Goal: Task Accomplishment & Management: Manage account settings

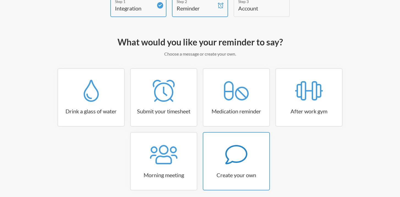
scroll to position [59, 0]
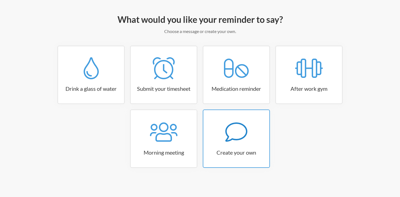
click at [237, 147] on link "Create your own" at bounding box center [236, 139] width 67 height 58
select select "09:30:00"
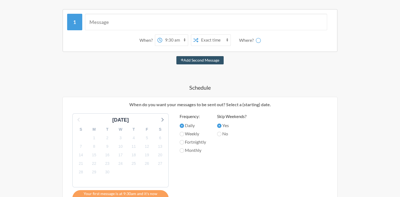
scroll to position [123, 0]
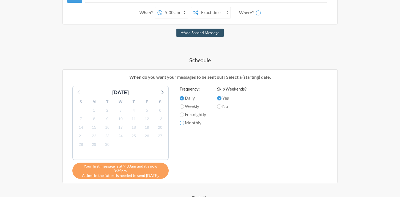
click at [182, 122] on input "Monthly" at bounding box center [182, 123] width 4 height 4
radio input "true"
select select "D09J4K54SDS"
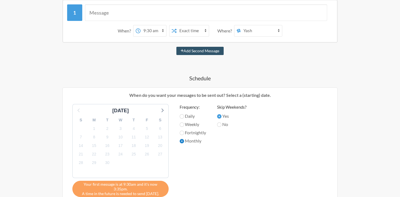
scroll to position [96, 0]
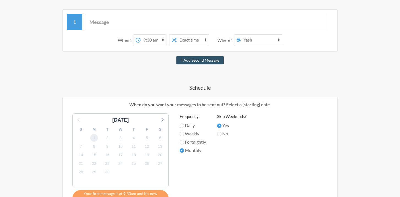
click at [94, 137] on span "1" at bounding box center [94, 138] width 8 height 8
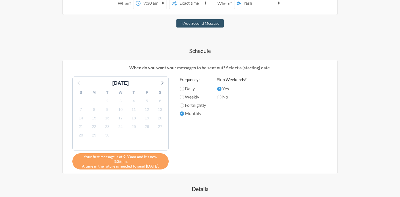
click at [105, 140] on div "7" at bounding box center [107, 144] width 13 height 9
click at [108, 135] on span "30" at bounding box center [108, 136] width 8 height 8
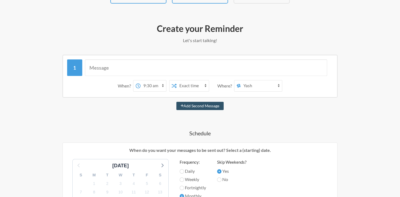
scroll to position [68, 0]
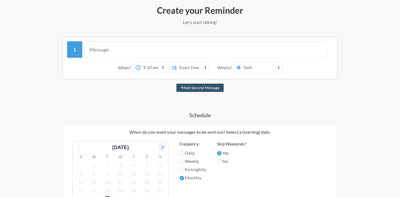
click at [161, 146] on icon at bounding box center [162, 146] width 7 height 7
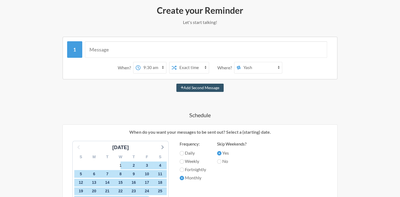
scroll to position [78, 0]
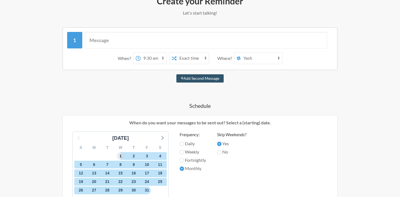
click at [121, 156] on span "1" at bounding box center [121, 156] width 8 height 8
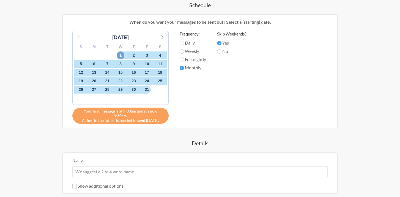
scroll to position [233, 0]
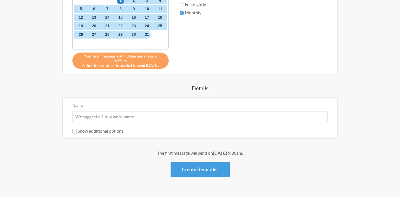
click at [97, 102] on div "Name" at bounding box center [200, 112] width 256 height 20
click at [88, 102] on div "Name" at bounding box center [200, 112] width 256 height 20
click at [90, 111] on input "Name" at bounding box center [200, 116] width 256 height 11
click at [113, 111] on input "Name" at bounding box center [200, 116] width 256 height 11
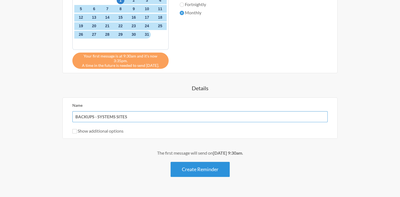
type input "BACKUPS - SYSTEMS SITES"
click at [198, 162] on button "Create Reminder" at bounding box center [200, 169] width 59 height 15
click at [195, 165] on button "Create Reminder" at bounding box center [200, 169] width 59 height 15
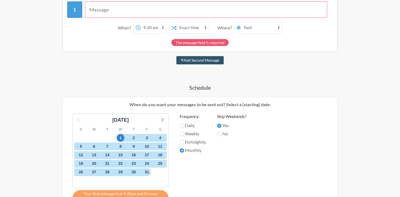
scroll to position [53, 0]
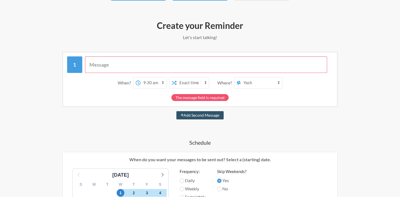
click at [146, 64] on input "text" at bounding box center [206, 64] width 243 height 17
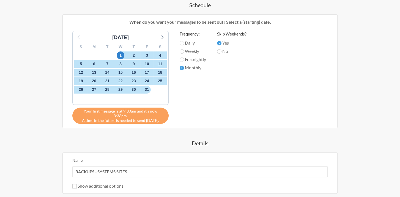
scroll to position [209, 0]
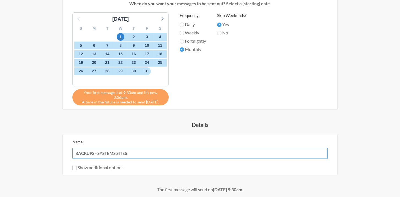
drag, startPoint x: 139, startPoint y: 149, endPoint x: 0, endPoint y: 152, distance: 139.4
click at [0, 152] on html ".uk-navbar-toggle-animate svg>[class*="line-"]{transition:0.2s ease-in-out;tran…" at bounding box center [200, 19] width 400 height 456
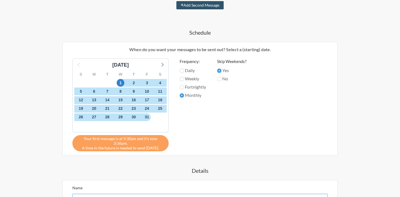
scroll to position [99, 0]
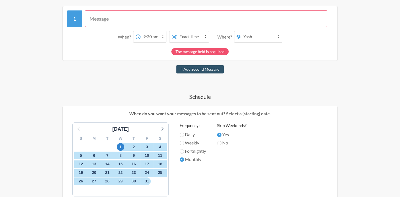
click at [110, 19] on input "text" at bounding box center [206, 18] width 243 height 17
paste input "BACKUPS - SYSTEMS SITES"
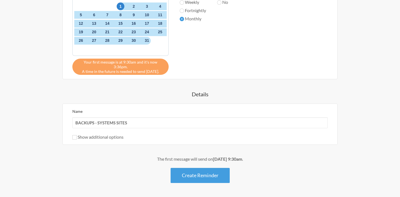
scroll to position [240, 0]
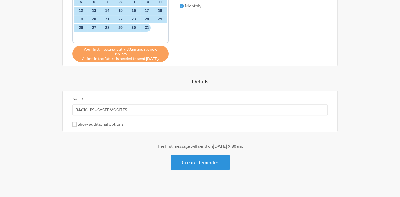
type input "BACKUPS - SYSTEMS SITES"
click at [192, 160] on button "Create Reminder" at bounding box center [200, 162] width 59 height 15
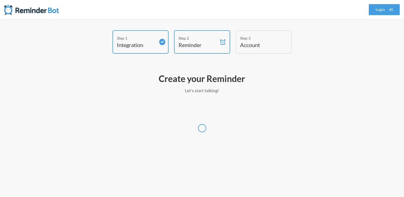
select select "America/New_York"
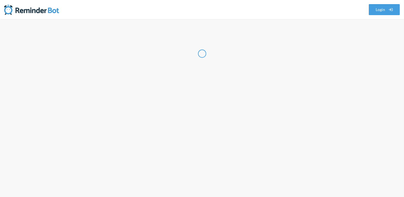
select select "US"
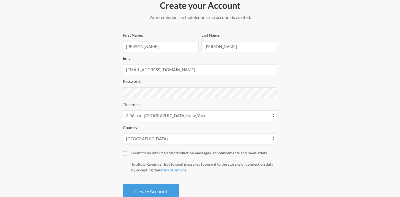
scroll to position [88, 0]
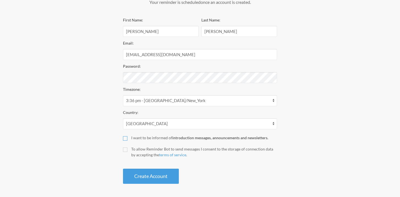
click at [126, 138] on input "I want to be informed of introduction messages, announcements and newsletters." at bounding box center [125, 138] width 4 height 4
checkbox input "true"
click at [126, 149] on input "To allow Reminder Bot to send messages I consent to the storage of connection d…" at bounding box center [125, 150] width 4 height 4
checkbox input "true"
click at [142, 173] on button "Create Account" at bounding box center [151, 176] width 56 height 15
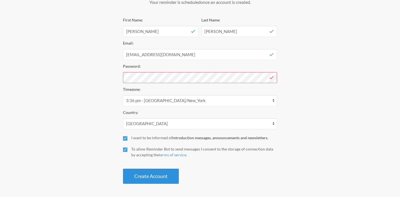
click at [140, 175] on button "Create Account" at bounding box center [151, 176] width 56 height 15
click at [145, 178] on button "Create Account" at bounding box center [151, 176] width 56 height 15
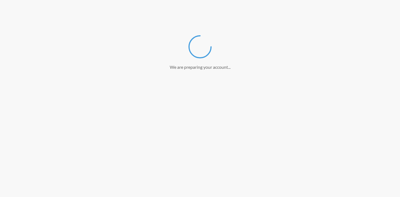
scroll to position [67, 0]
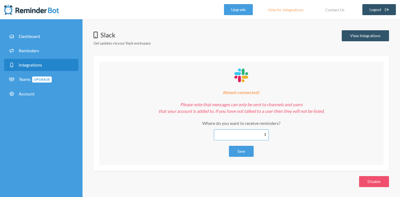
click at [238, 135] on select "**********" at bounding box center [241, 134] width 55 height 11
click at [292, 61] on div "**********" at bounding box center [242, 113] width 296 height 115
click at [228, 135] on select "**********" at bounding box center [241, 134] width 55 height 11
click at [311, 137] on div "**********" at bounding box center [242, 120] width 274 height 39
click at [263, 131] on select "**********" at bounding box center [241, 134] width 55 height 11
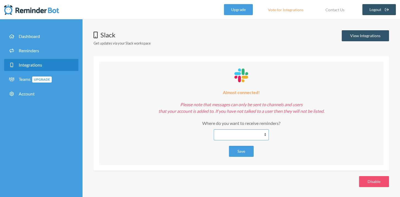
select select "**********"
click at [214, 129] on select "**********" at bounding box center [241, 134] width 55 height 11
click at [232, 133] on select "**********" at bounding box center [241, 134] width 55 height 11
click at [294, 124] on label "Where do you want to receive reminders?" at bounding box center [242, 123] width 274 height 7
click at [269, 129] on select "**********" at bounding box center [241, 134] width 55 height 11
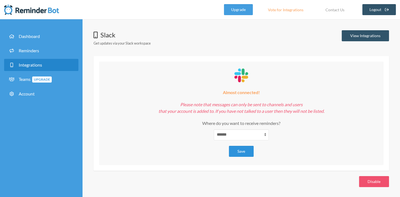
click at [245, 150] on button "Save" at bounding box center [241, 151] width 25 height 11
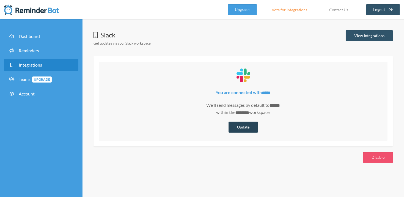
click at [243, 127] on button "Update" at bounding box center [243, 127] width 29 height 11
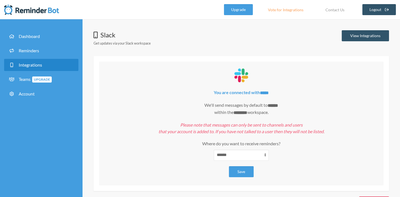
scroll to position [19, 0]
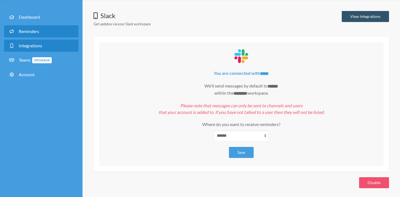
click at [53, 37] on link "Reminders" at bounding box center [41, 31] width 74 height 12
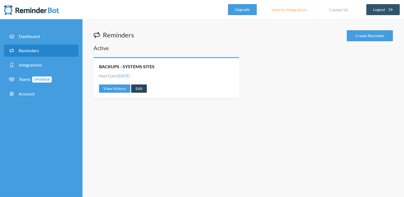
click at [139, 89] on link "Edit" at bounding box center [139, 89] width 16 height 8
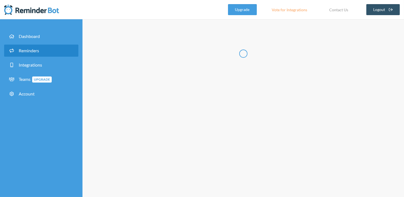
radio input "false"
radio input "true"
type input "BACKUPS - SYSTEMS SITES"
select select "09:30:00"
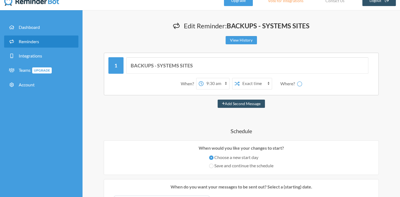
select select "D09J4K54SDS"
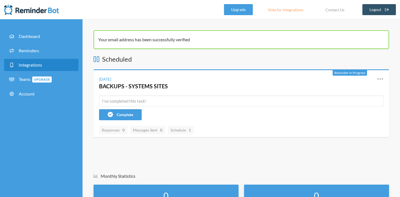
click at [58, 66] on link "Integrations" at bounding box center [41, 65] width 74 height 12
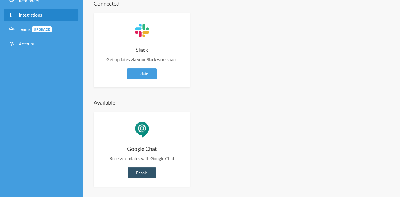
scroll to position [4, 0]
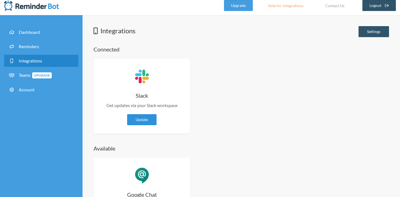
click at [135, 121] on link "Update" at bounding box center [141, 119] width 29 height 11
